Goal: Complete application form

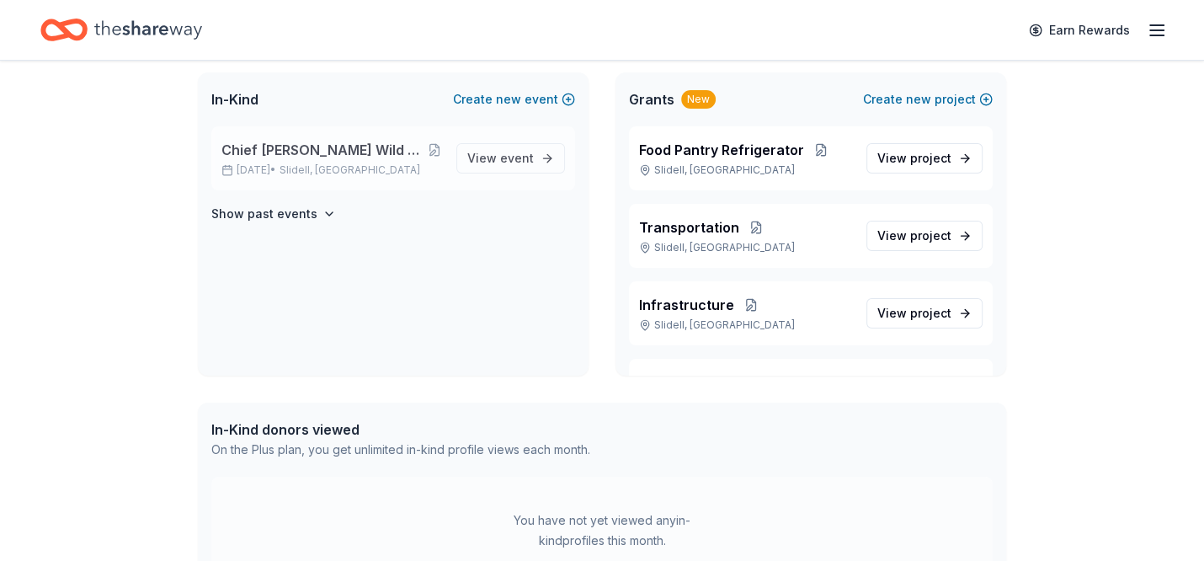
scroll to position [76, 0]
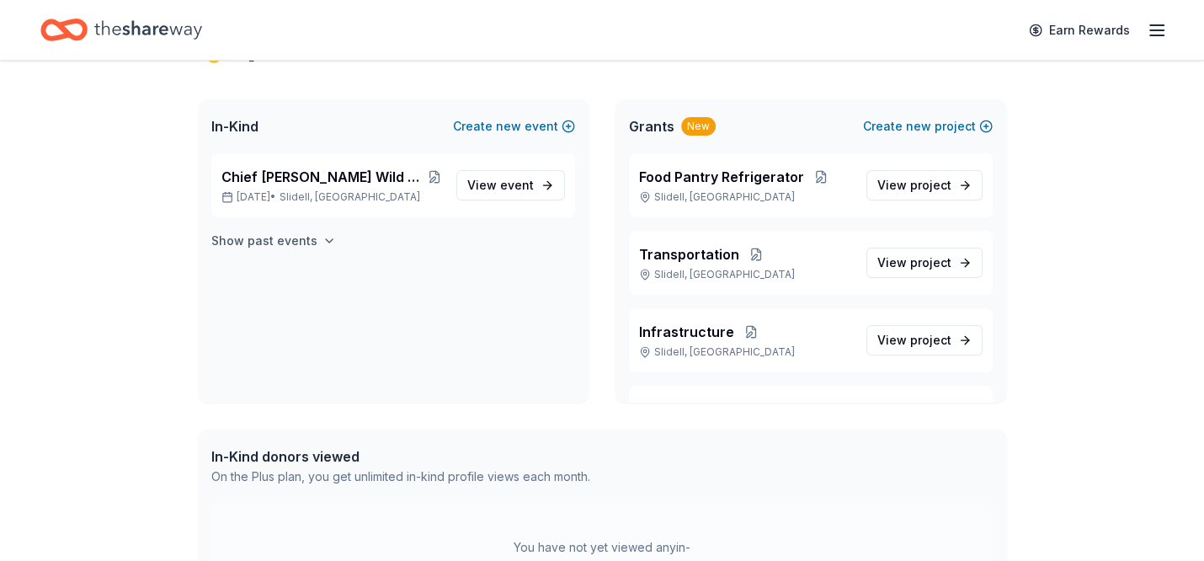
click at [336, 248] on icon "button" at bounding box center [329, 240] width 13 height 13
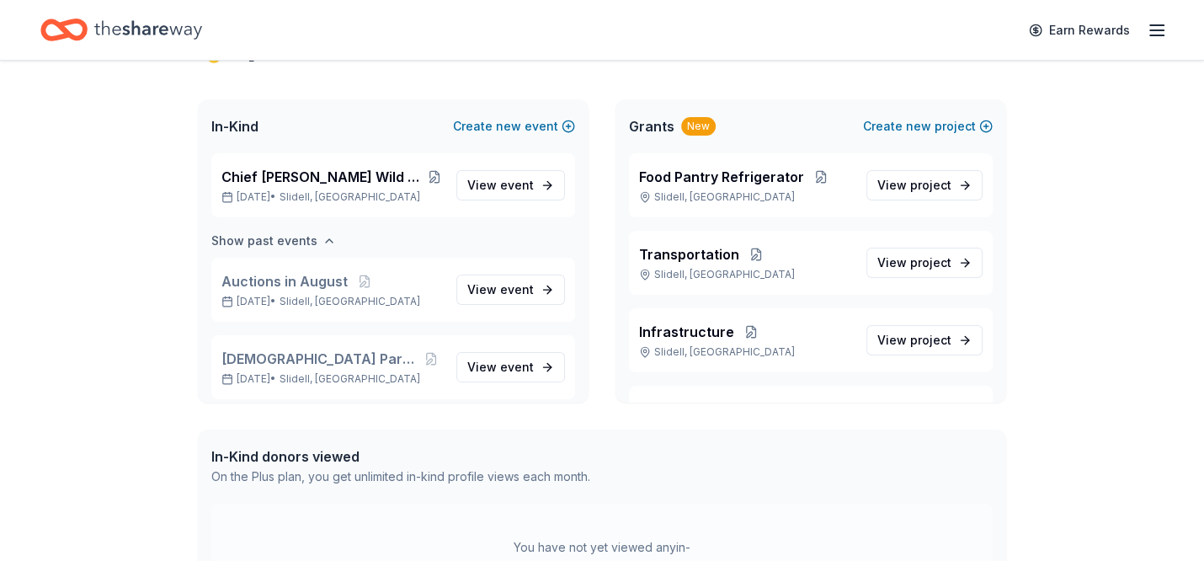
click at [336, 251] on button "Show past events" at bounding box center [273, 241] width 125 height 20
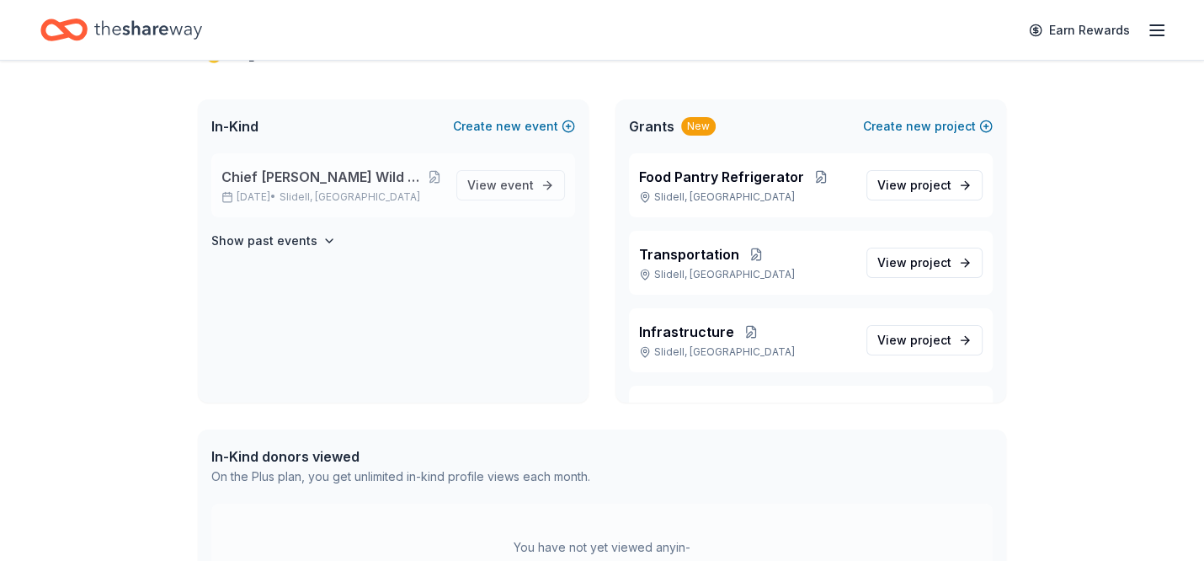
click at [306, 187] on span "Chief [PERSON_NAME] Wild Game, Seafood, & BBQ Cook-Off" at bounding box center [323, 177] width 205 height 20
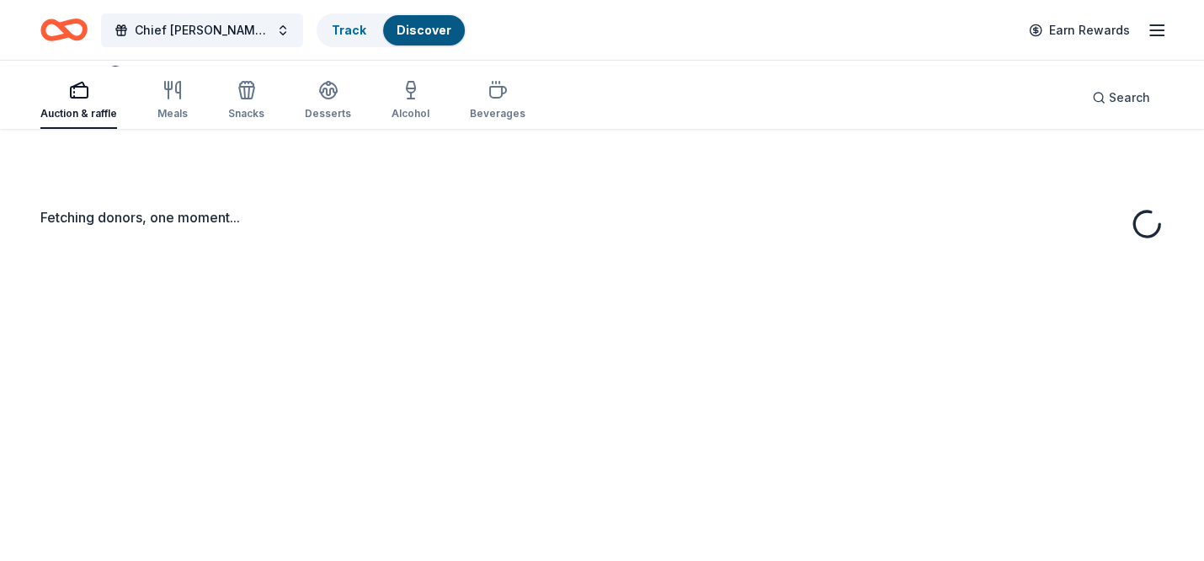
click at [482, 227] on div "Fetching donors, one moment..." at bounding box center [601, 217] width 1123 height 20
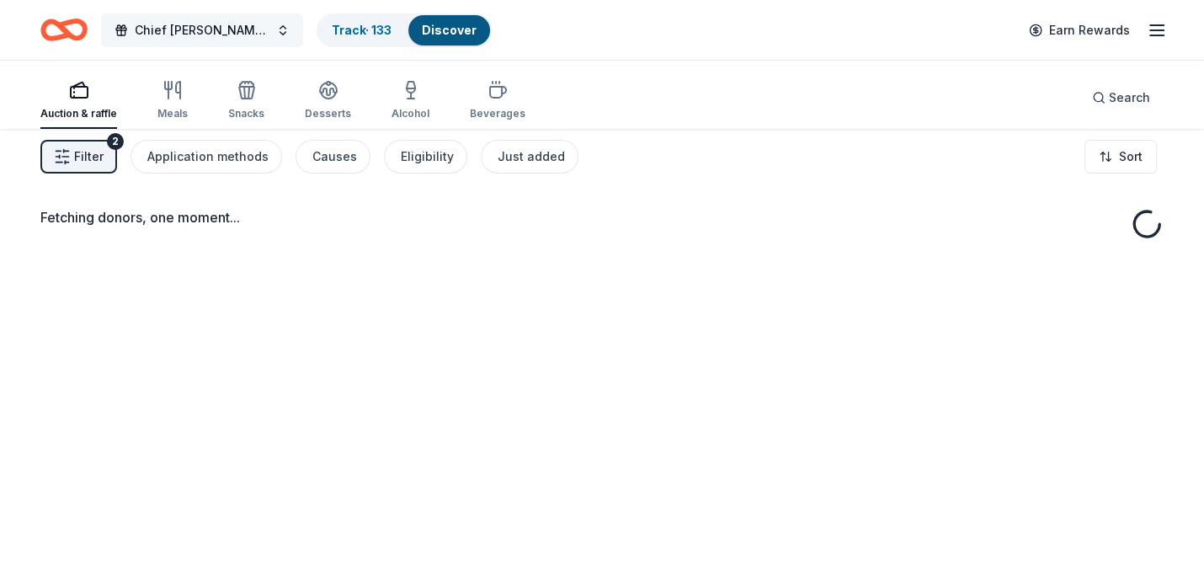
click at [298, 40] on button "Chief [PERSON_NAME] Wild Game, Seafood, & BBQ Cook-Off" at bounding box center [202, 30] width 202 height 34
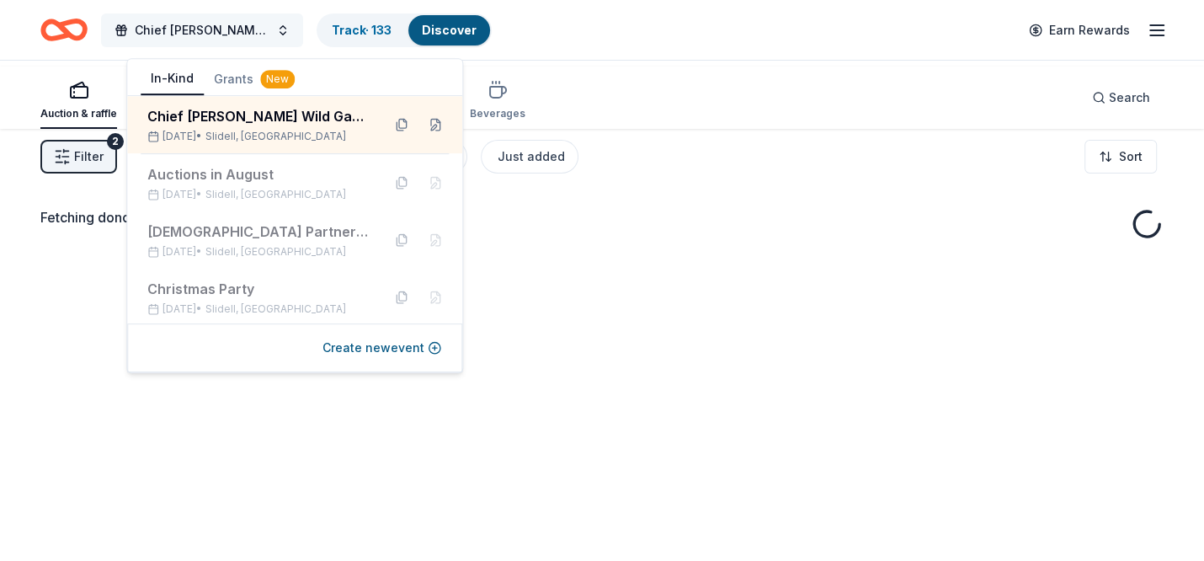
click at [235, 34] on span "Chief [PERSON_NAME] Wild Game, Seafood, & BBQ Cook-Off" at bounding box center [202, 30] width 135 height 20
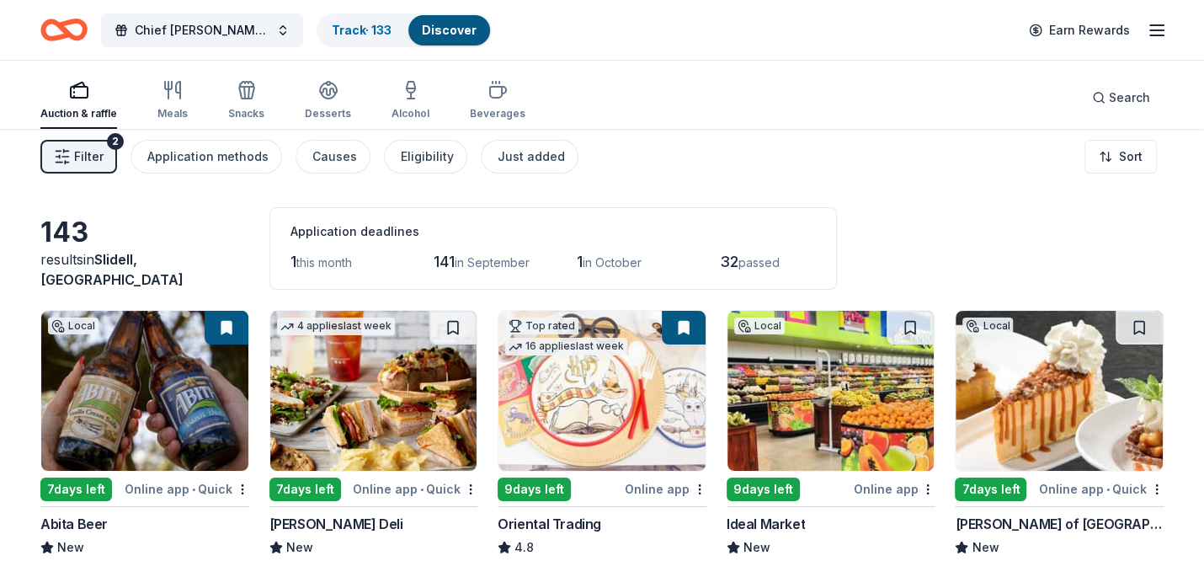
click at [583, 242] on div "Application deadlines" at bounding box center [554, 231] width 526 height 20
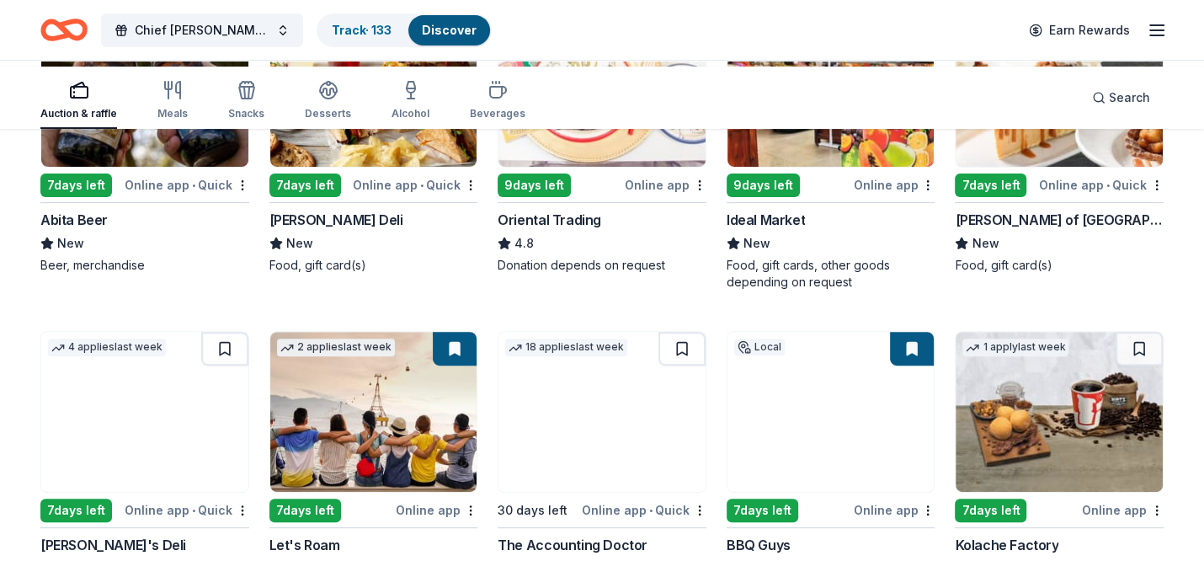
scroll to position [306, 0]
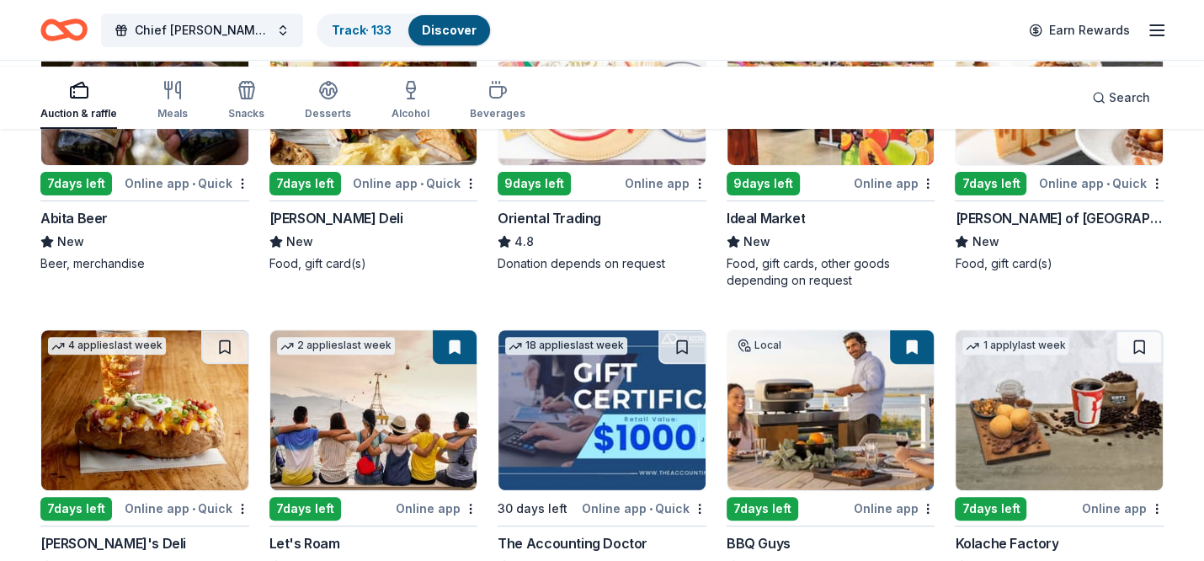
click at [1022, 165] on img at bounding box center [1059, 85] width 207 height 160
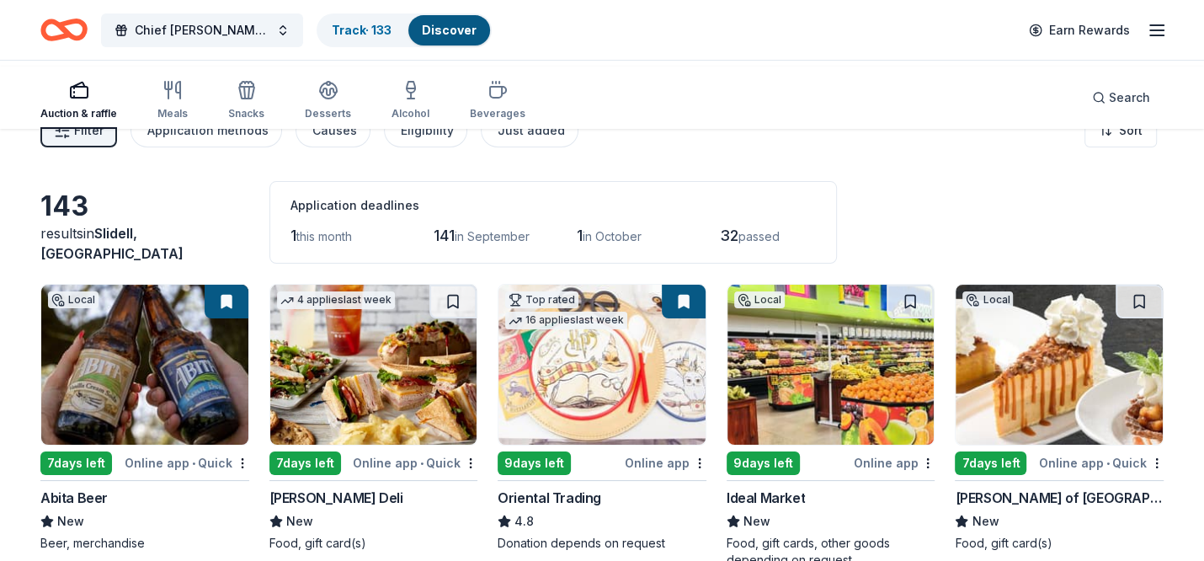
scroll to position [0, 0]
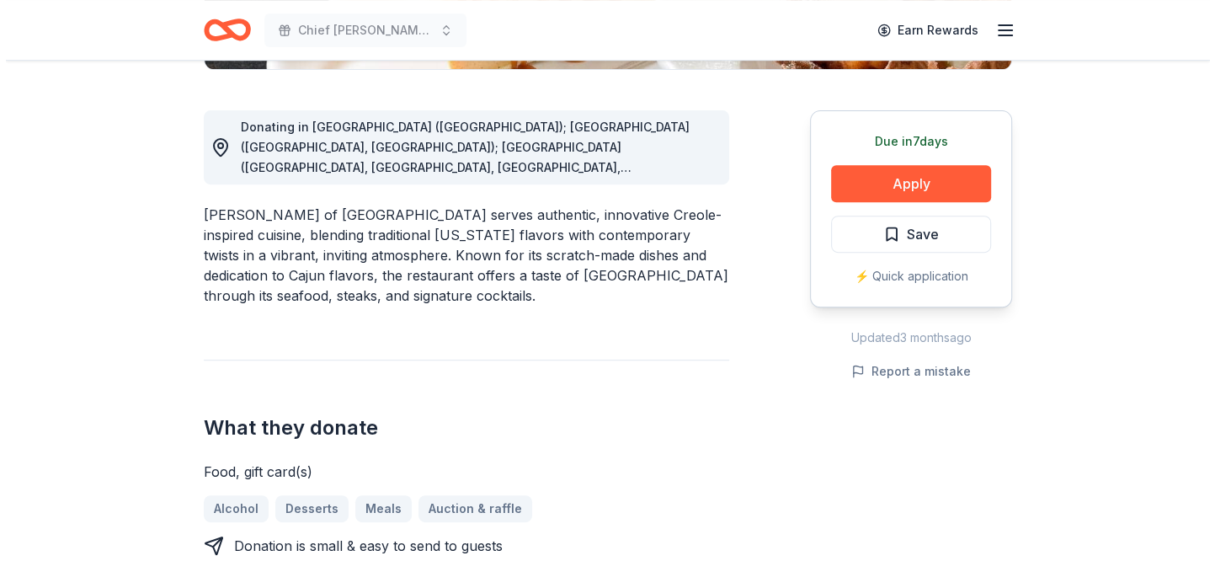
scroll to position [459, 0]
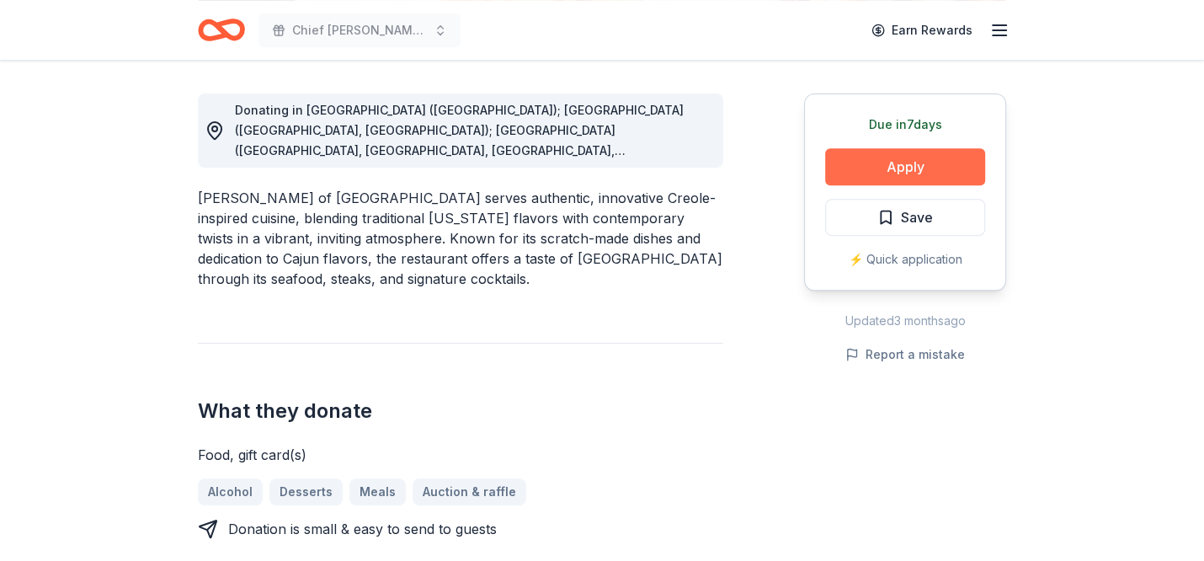
click at [900, 185] on button "Apply" at bounding box center [905, 166] width 160 height 37
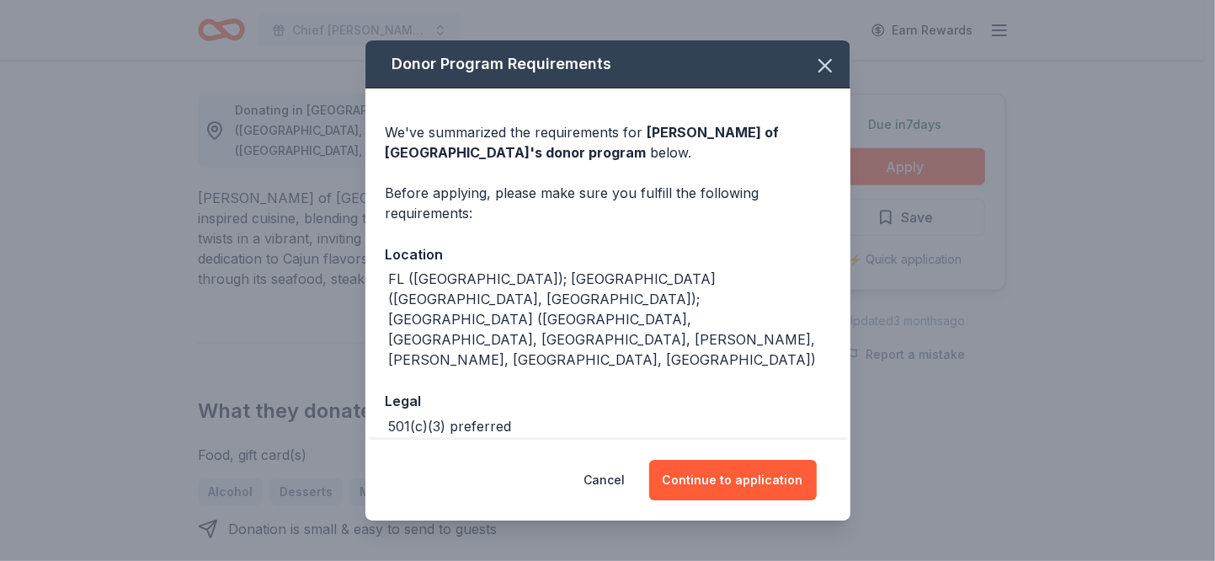
scroll to position [152, 0]
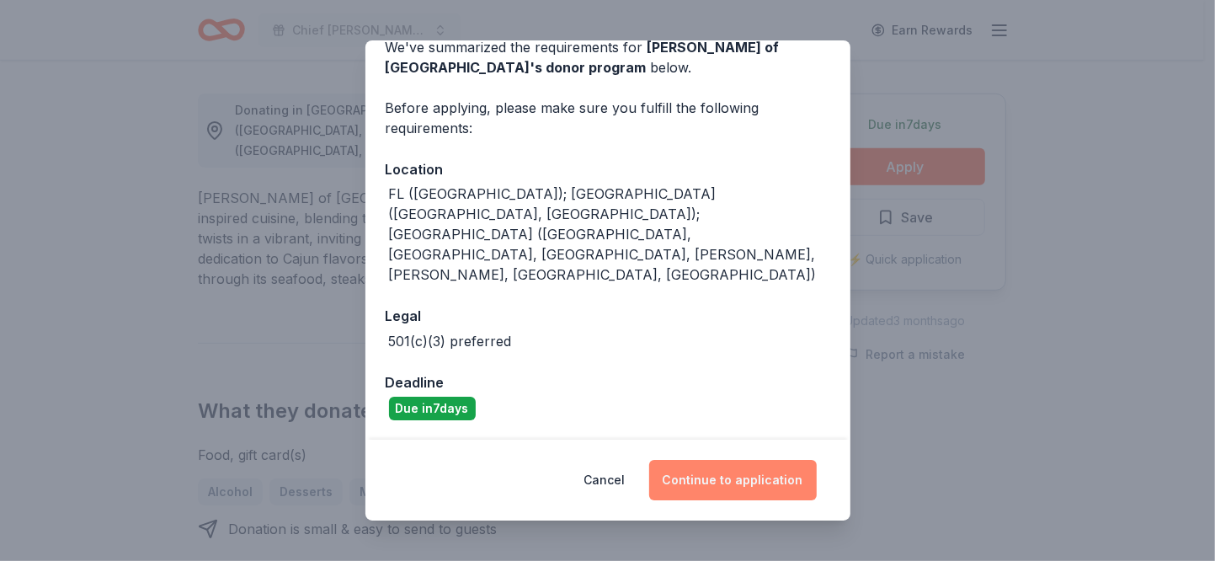
click at [781, 462] on button "Continue to application" at bounding box center [733, 480] width 168 height 40
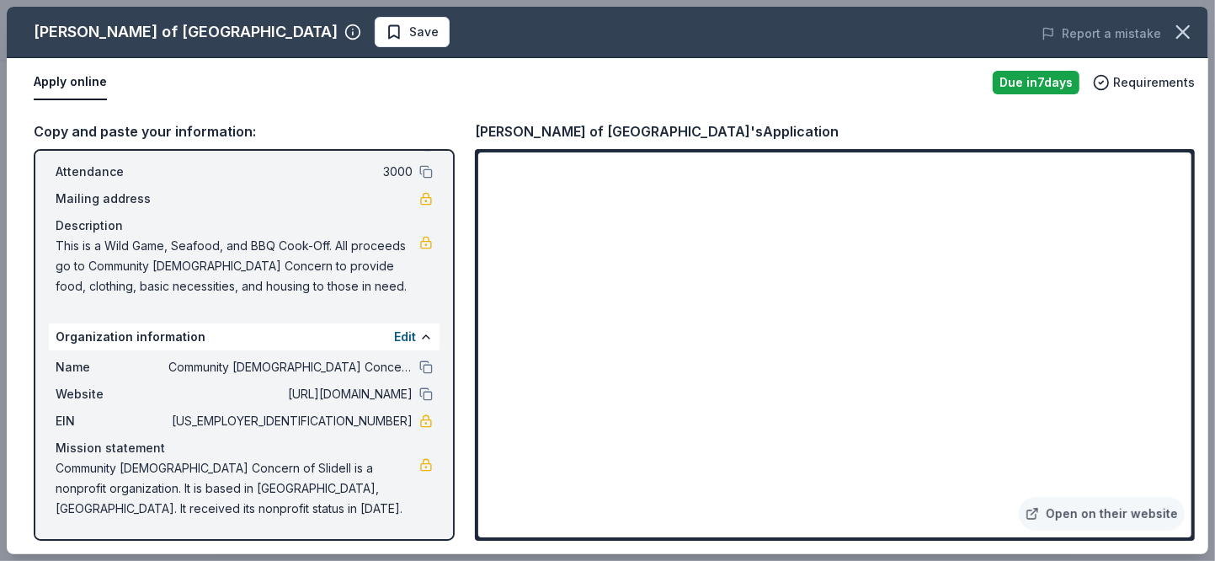
click at [350, 296] on span "This is a Wild Game, Seafood, and BBQ Cook-Off. All proceeds go to Community Ch…" at bounding box center [238, 266] width 364 height 61
click at [208, 289] on span "This is a Wild Game, Seafood, and BBQ Cook-Off. All proceeds go to Community Ch…" at bounding box center [238, 266] width 364 height 61
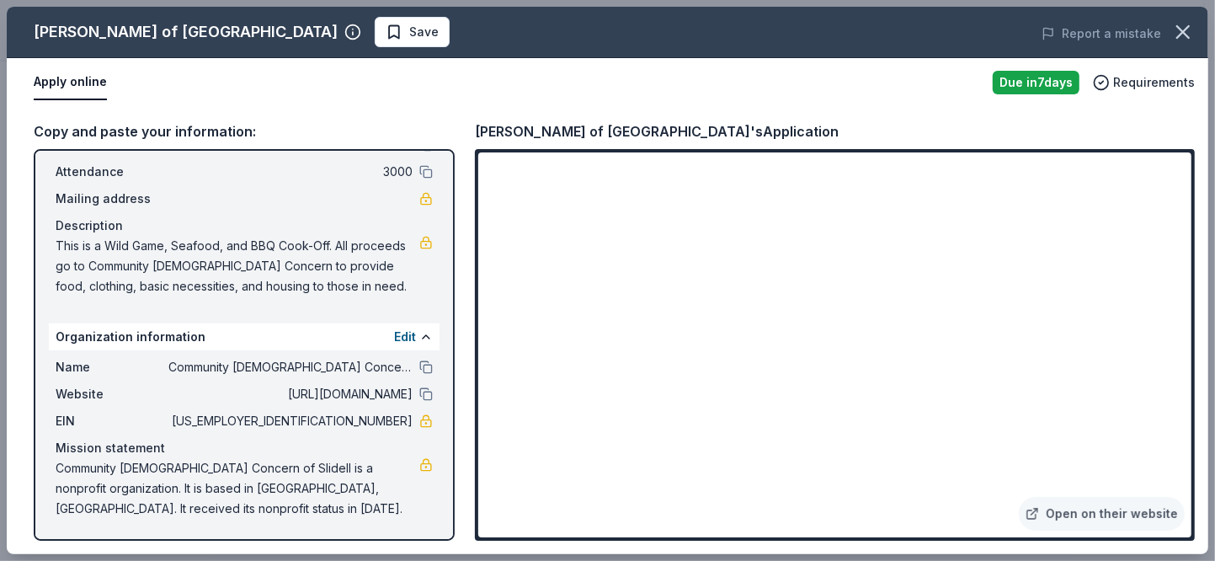
click at [208, 289] on span "This is a Wild Game, Seafood, and BBQ Cook-Off. All proceeds go to Community Ch…" at bounding box center [238, 266] width 364 height 61
click at [295, 467] on span "Community Christian Concern of Slidell is a nonprofit organization. It is based…" at bounding box center [238, 488] width 364 height 61
drag, startPoint x: 295, startPoint y: 464, endPoint x: 297, endPoint y: 434, distance: 30.4
click at [296, 458] on span "Community Christian Concern of Slidell is a nonprofit organization. It is based…" at bounding box center [238, 488] width 364 height 61
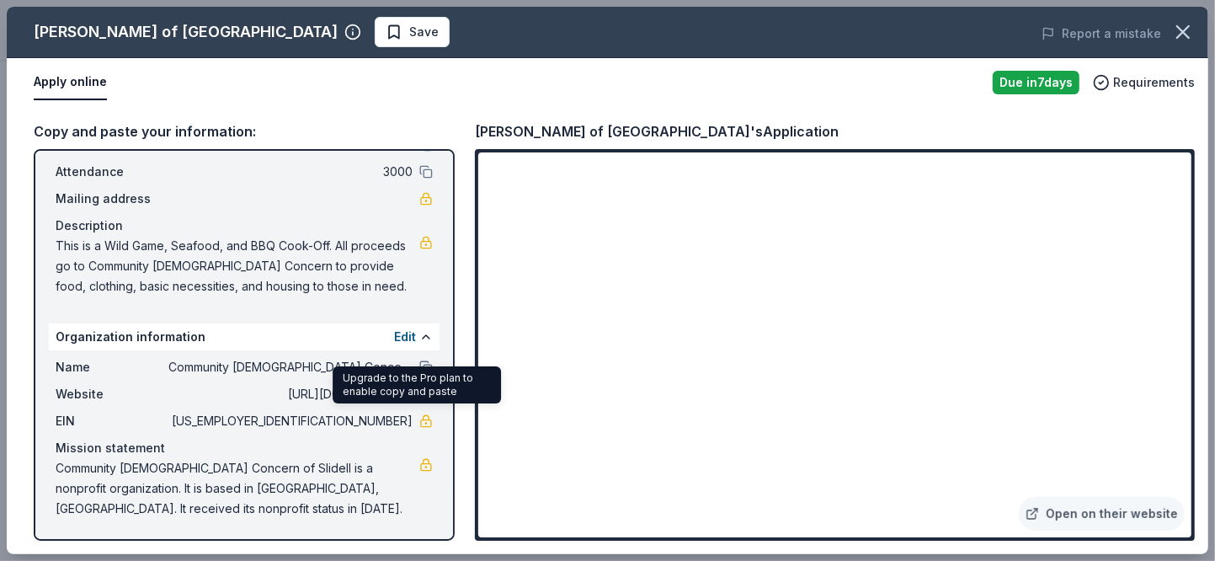
scroll to position [0, 0]
